Goal: Find specific page/section: Find specific page/section

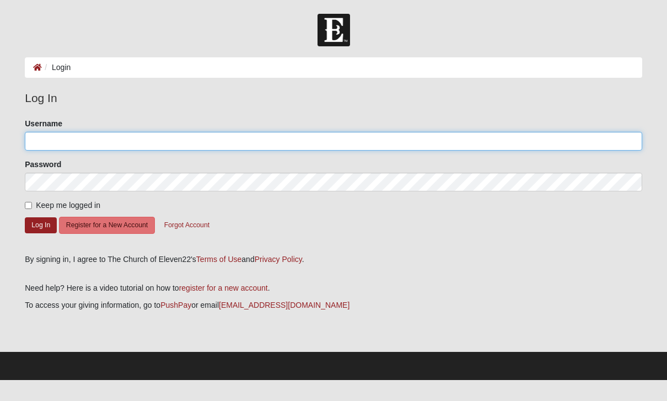
type input "bmccullers"
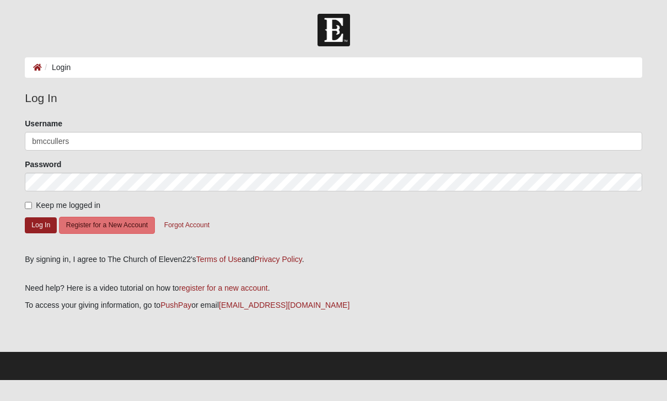
click at [41, 224] on button "Log In" at bounding box center [41, 225] width 32 height 16
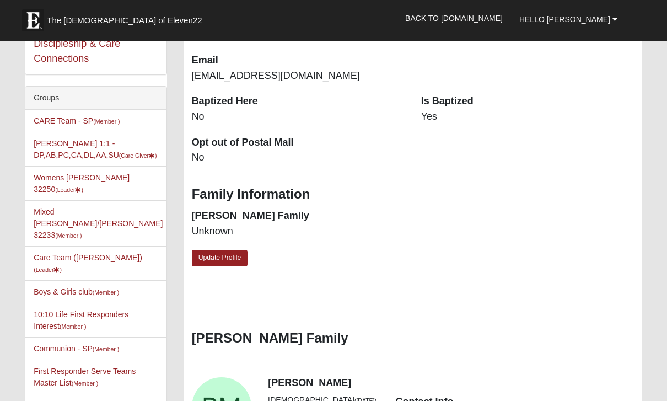
scroll to position [278, 0]
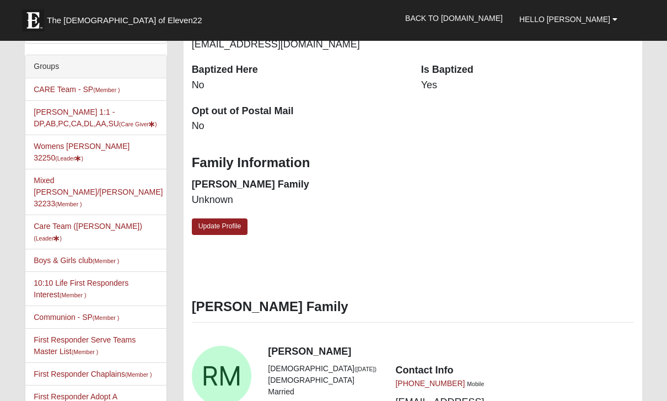
click at [84, 164] on li "Womens [PERSON_NAME] 32250 (Leader )" at bounding box center [95, 151] width 141 height 35
click at [101, 160] on link "Womens [PERSON_NAME] 32250 (Leader )" at bounding box center [82, 152] width 96 height 20
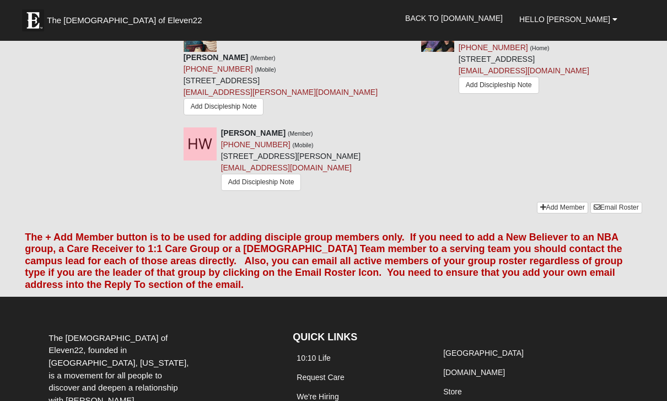
scroll to position [1174, 0]
